Goal: Navigation & Orientation: Find specific page/section

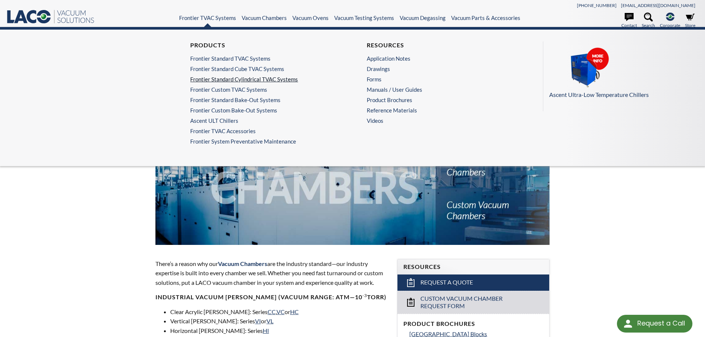
click at [228, 80] on link "Frontier Standard Cylindrical TVAC Systems" at bounding box center [262, 79] width 144 height 7
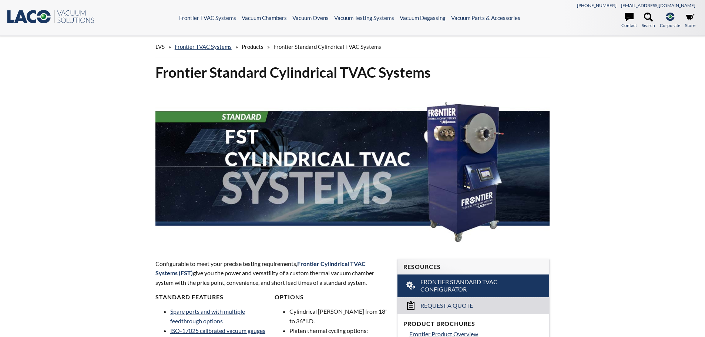
select select "Language Translate Widget"
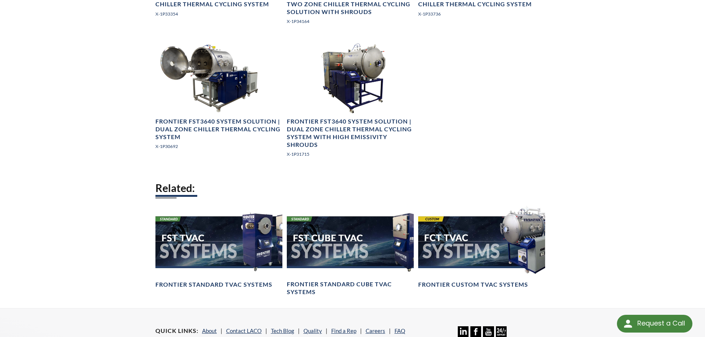
scroll to position [931, 0]
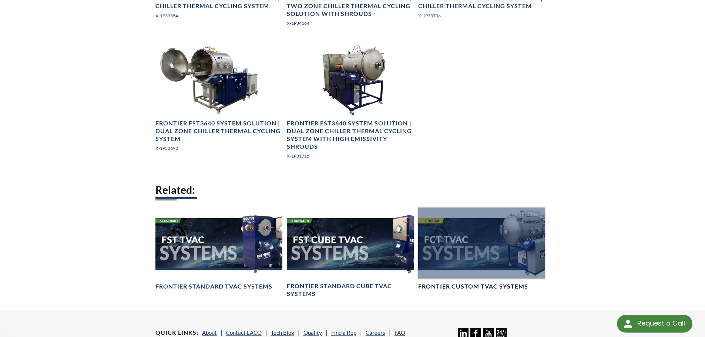
click at [471, 261] on div at bounding box center [481, 243] width 127 height 71
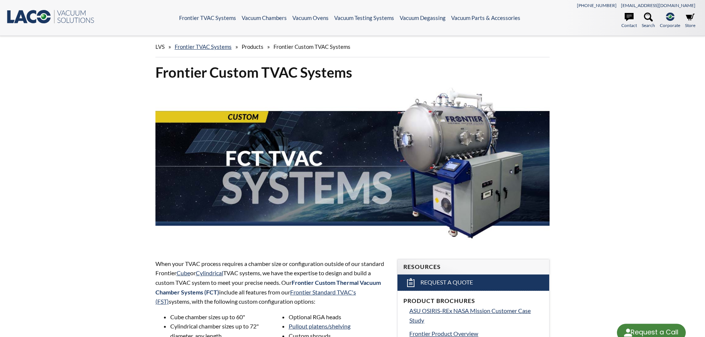
select select "Language Translate Widget"
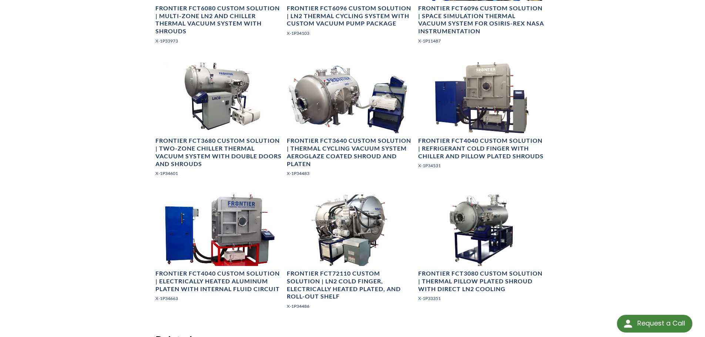
scroll to position [553, 0]
